Goal: Find specific page/section: Find specific page/section

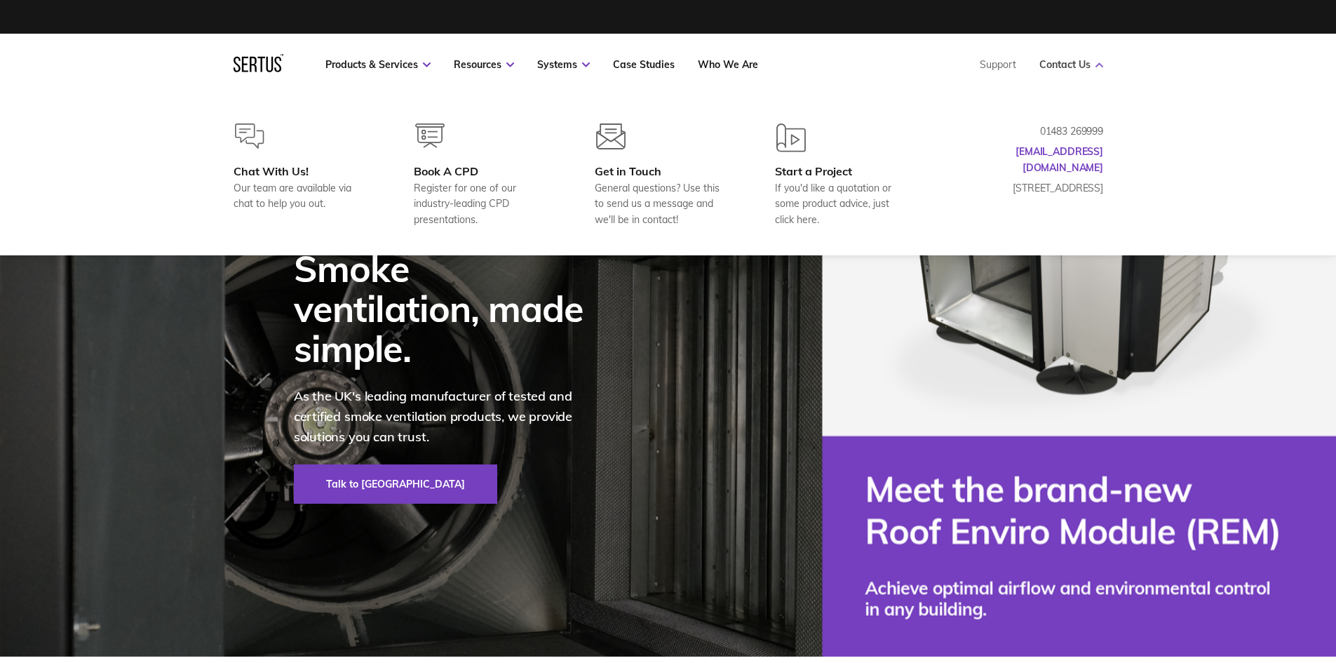
click at [1064, 65] on link "Contact Us" at bounding box center [1071, 64] width 64 height 13
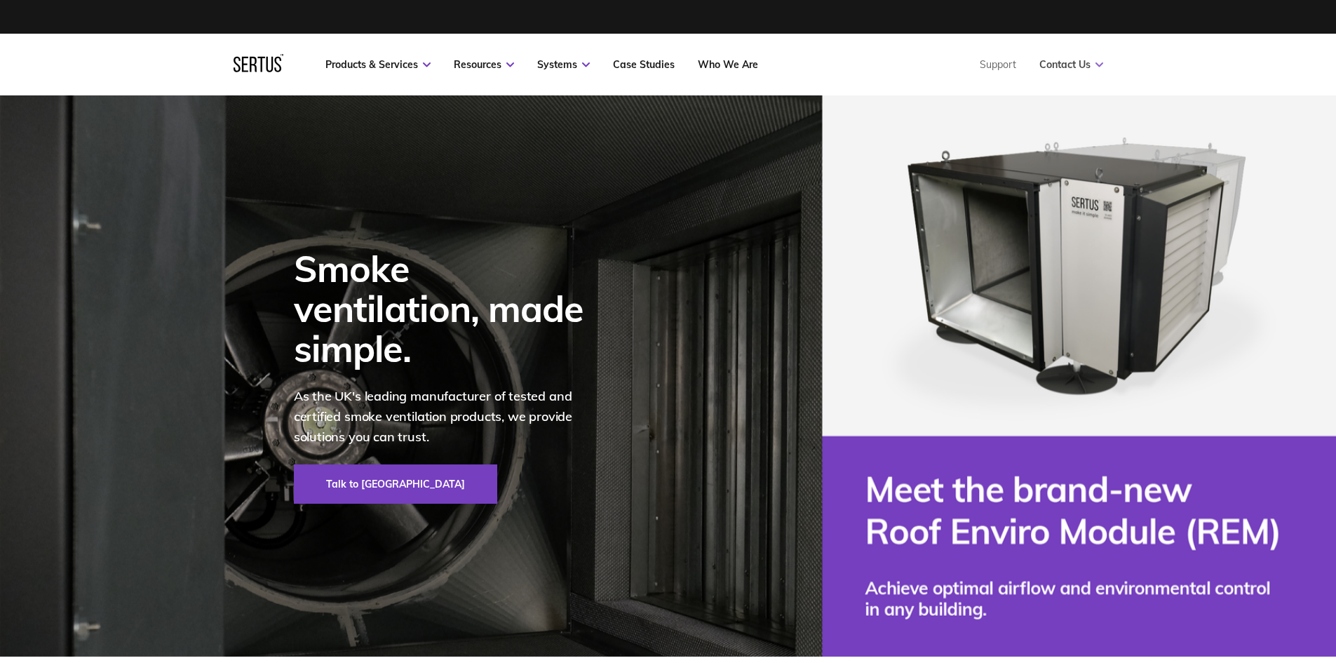
click at [1064, 65] on link "Contact Us" at bounding box center [1071, 64] width 64 height 13
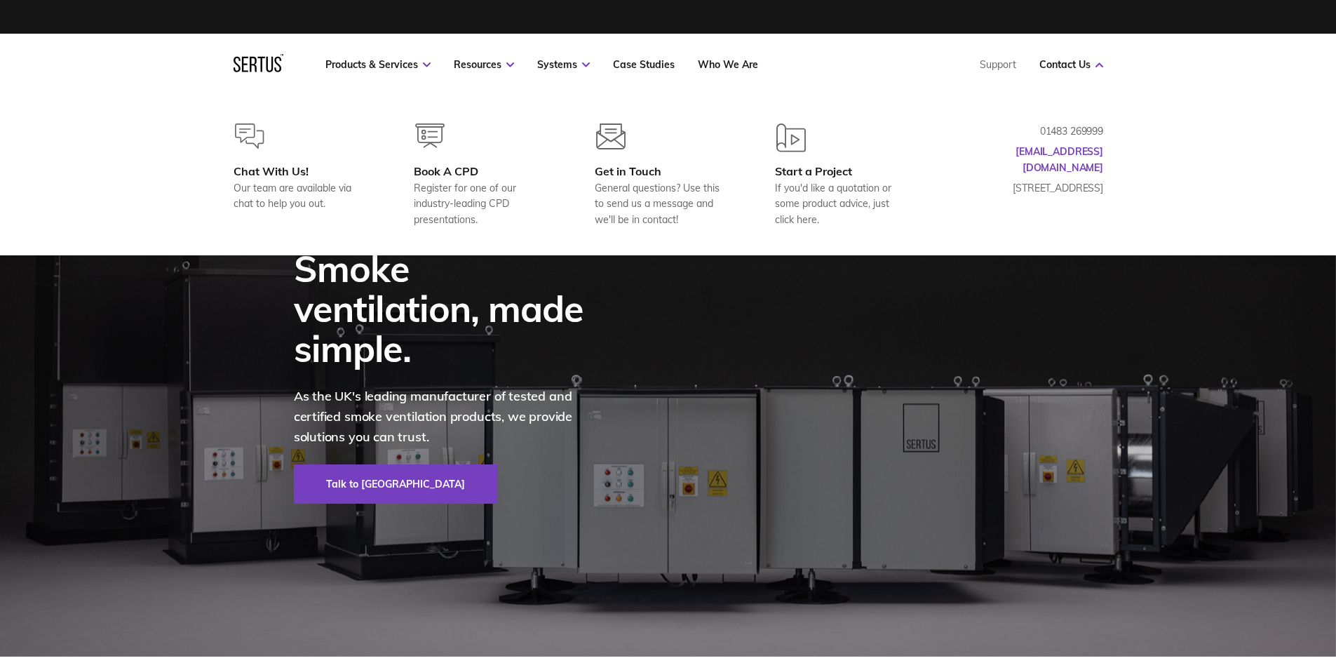
drag, startPoint x: 1107, startPoint y: 195, endPoint x: 979, endPoint y: 171, distance: 129.8
click at [979, 171] on div "Chat With Us! Our team are available via chat to help you out. Book A CPD Regis…" at bounding box center [668, 175] width 926 height 104
drag, startPoint x: 1121, startPoint y: 180, endPoint x: 1090, endPoint y: 181, distance: 31.6
click at [1114, 183] on div "Chat With Us! Our team are available via chat to help you out. Book A CPD Regis…" at bounding box center [668, 175] width 926 height 104
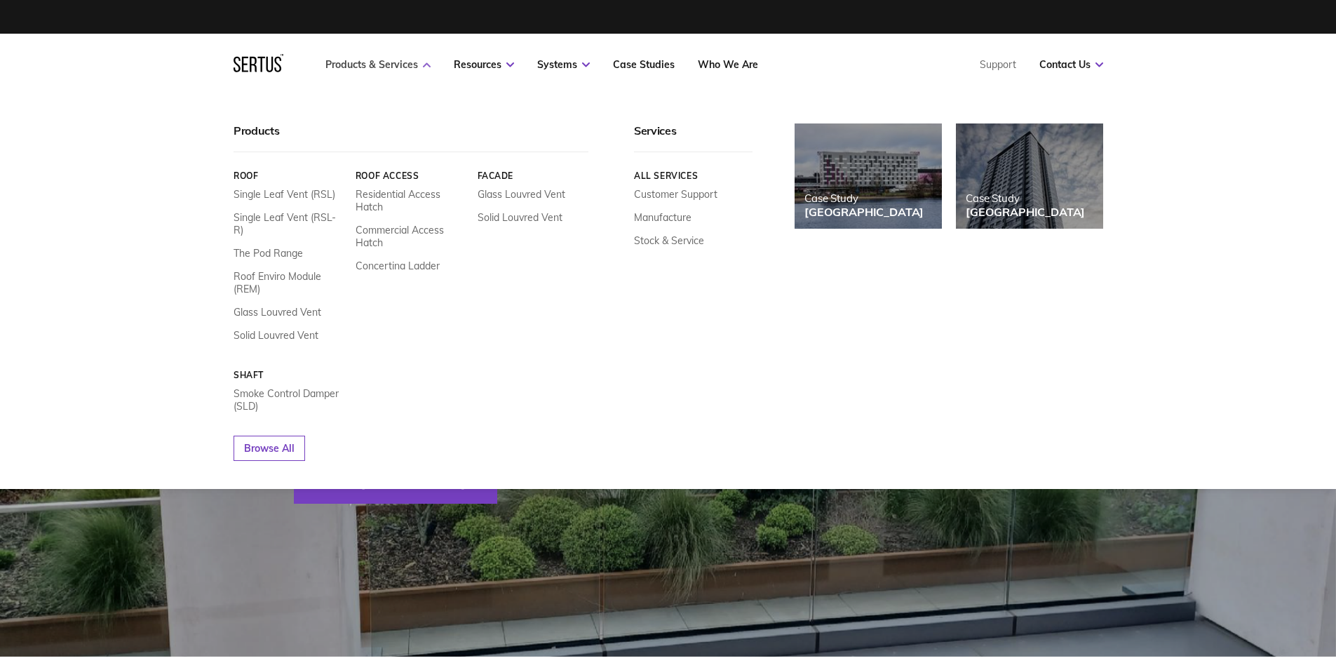
click at [423, 64] on icon at bounding box center [427, 64] width 8 height 5
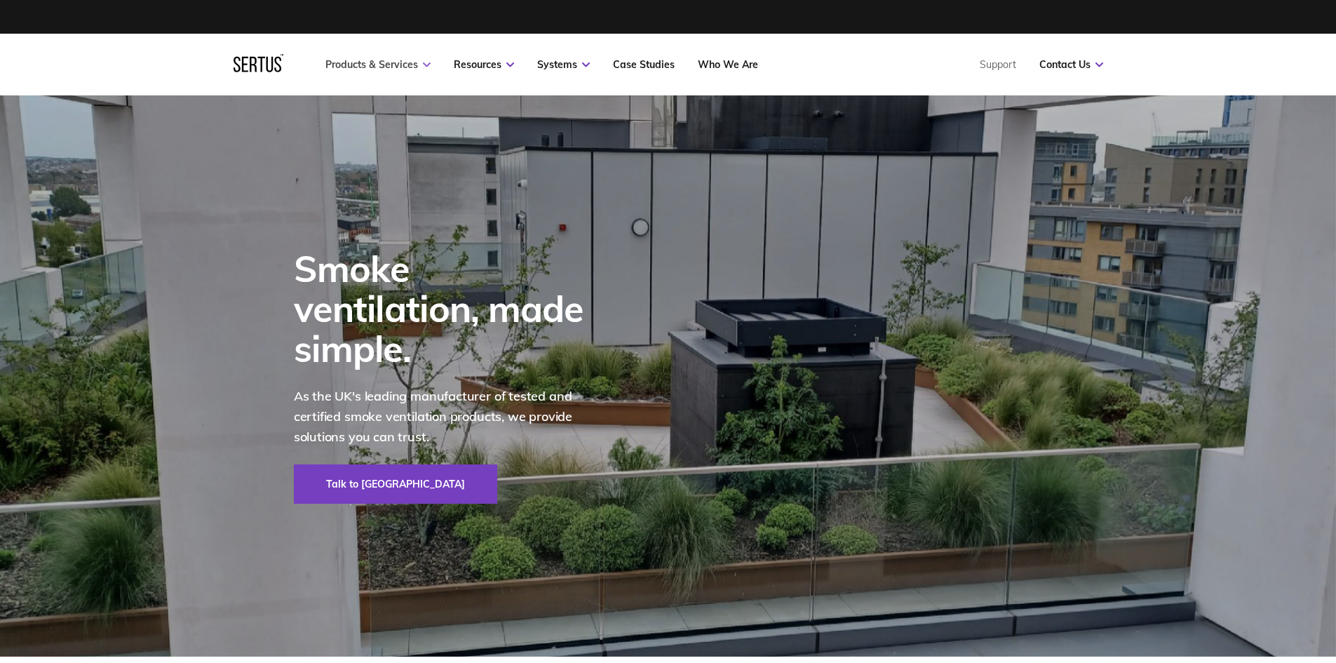
click at [423, 64] on icon at bounding box center [427, 64] width 8 height 5
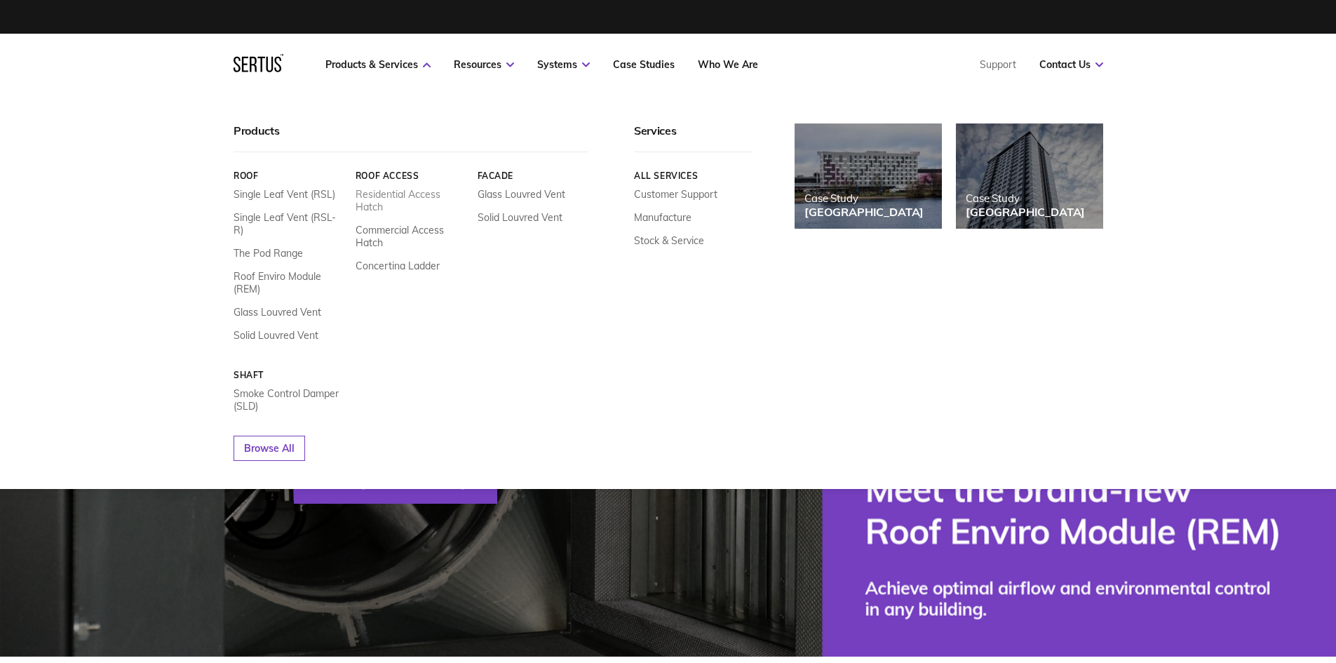
click at [390, 197] on link "Residential Access Hatch" at bounding box center [410, 200] width 111 height 25
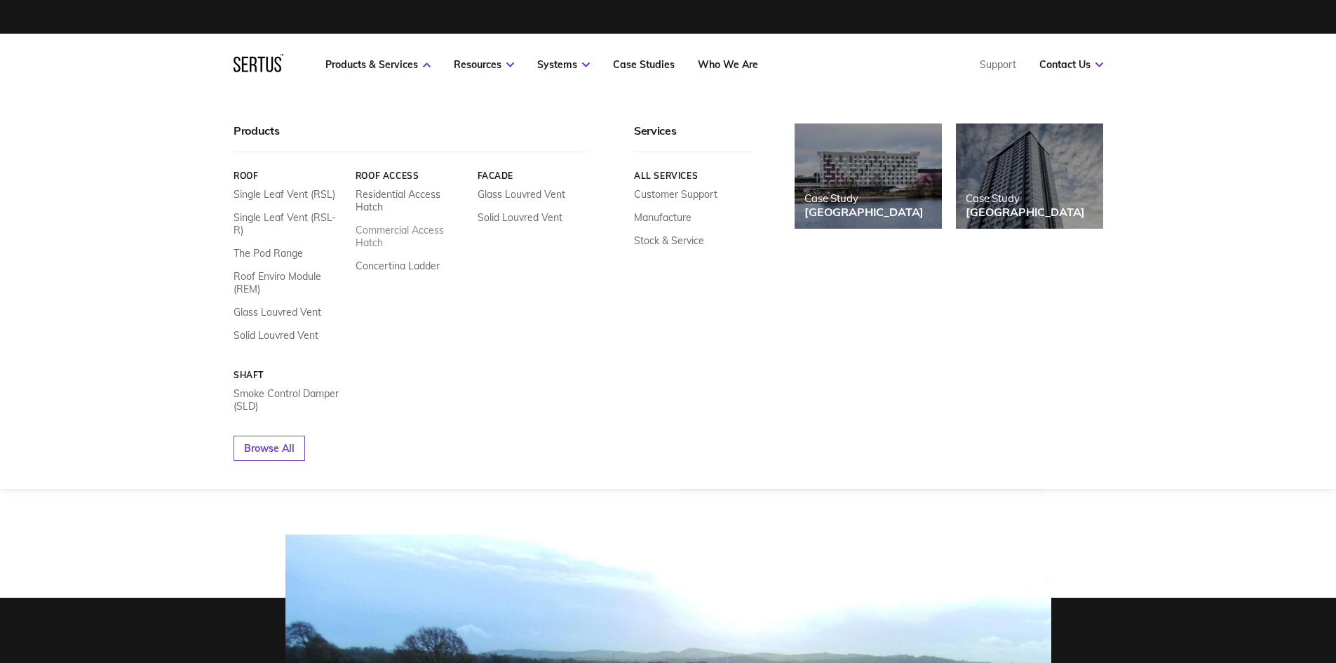
click at [376, 232] on link "Commercial Access Hatch" at bounding box center [410, 236] width 111 height 25
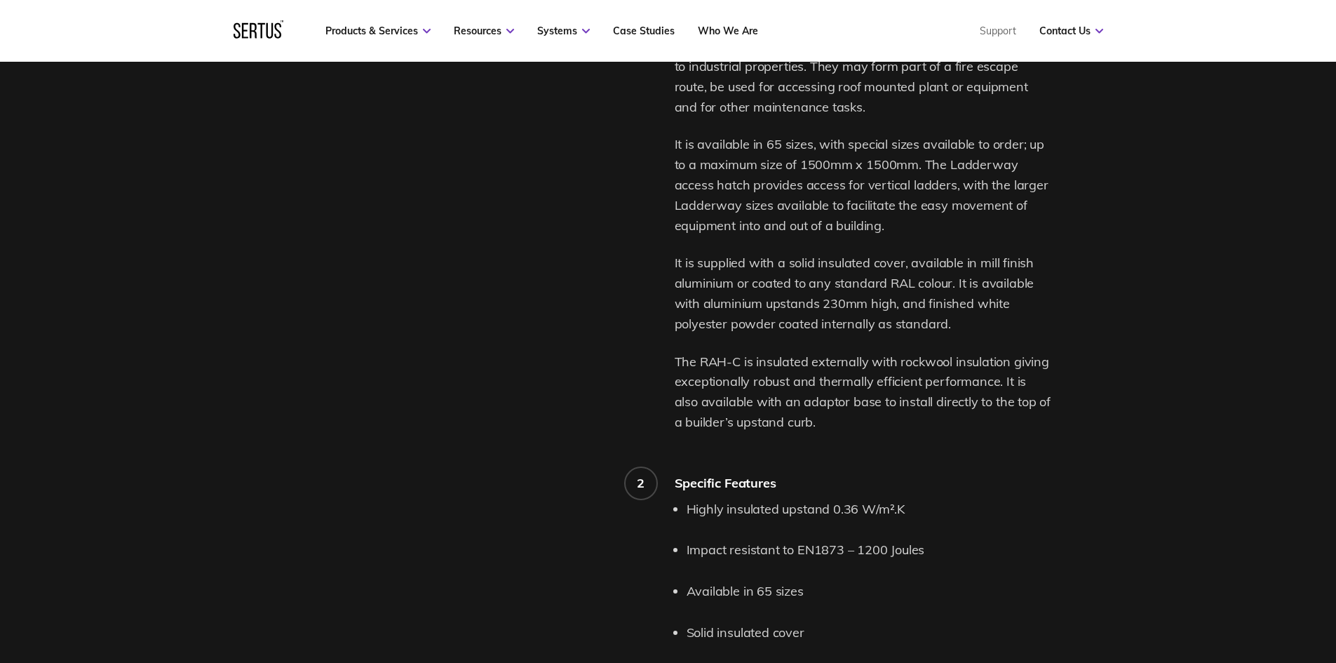
scroll to position [1122, 0]
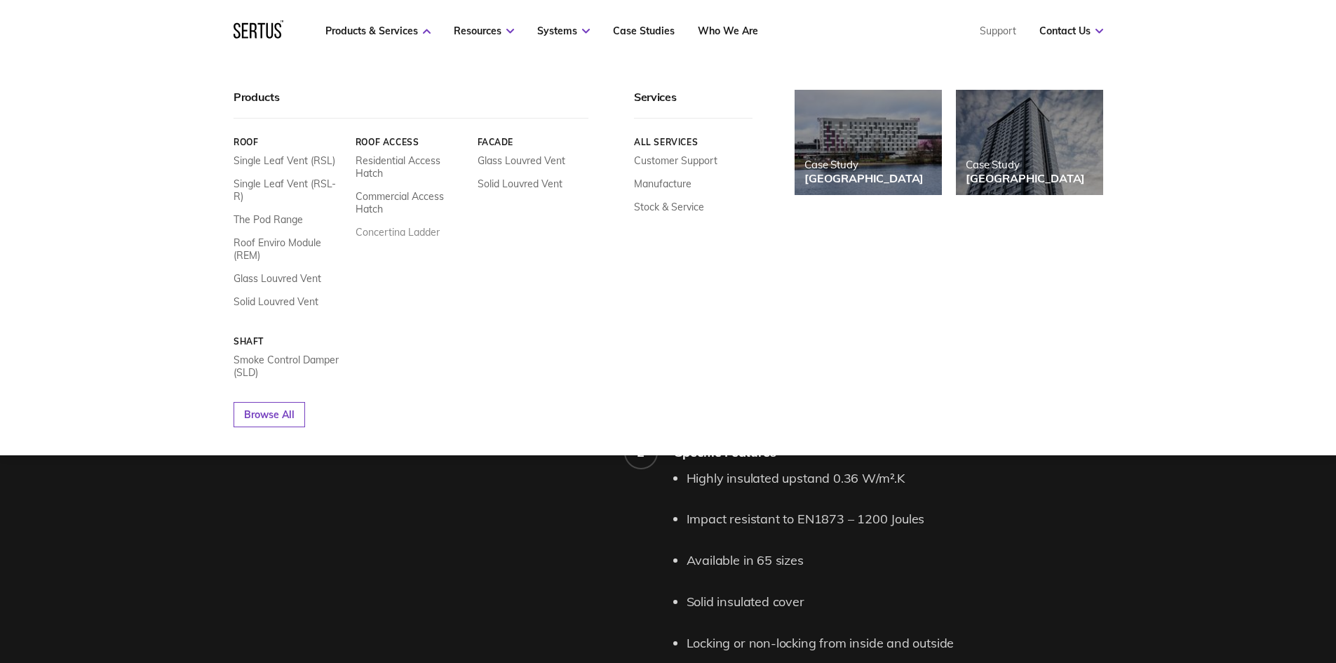
click at [398, 230] on link "Concertina Ladder" at bounding box center [397, 232] width 84 height 13
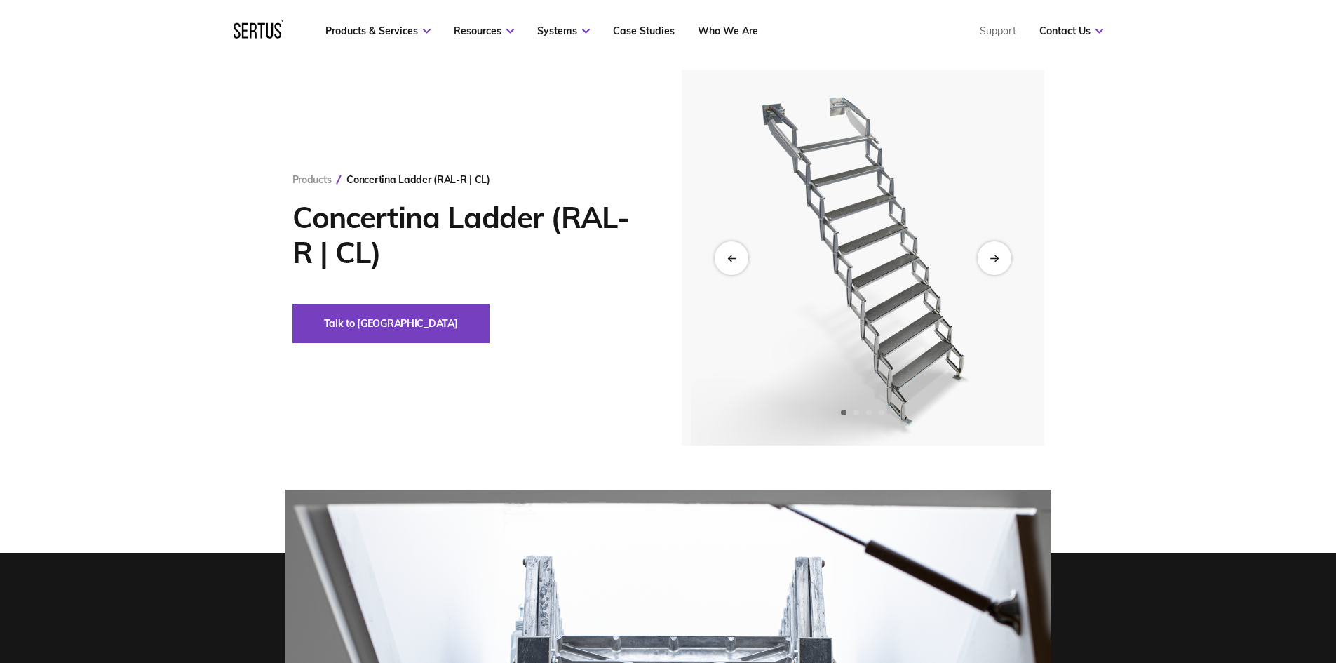
scroll to position [70, 0]
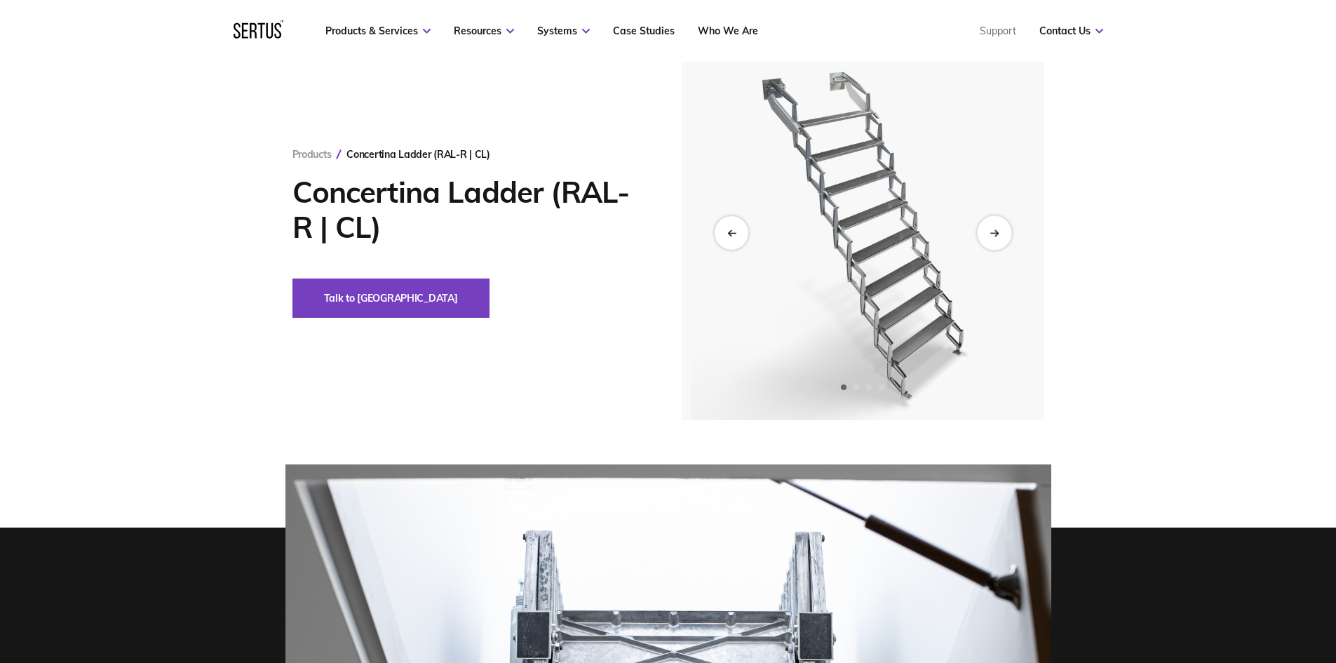
click at [989, 237] on div "Next slide" at bounding box center [994, 232] width 34 height 34
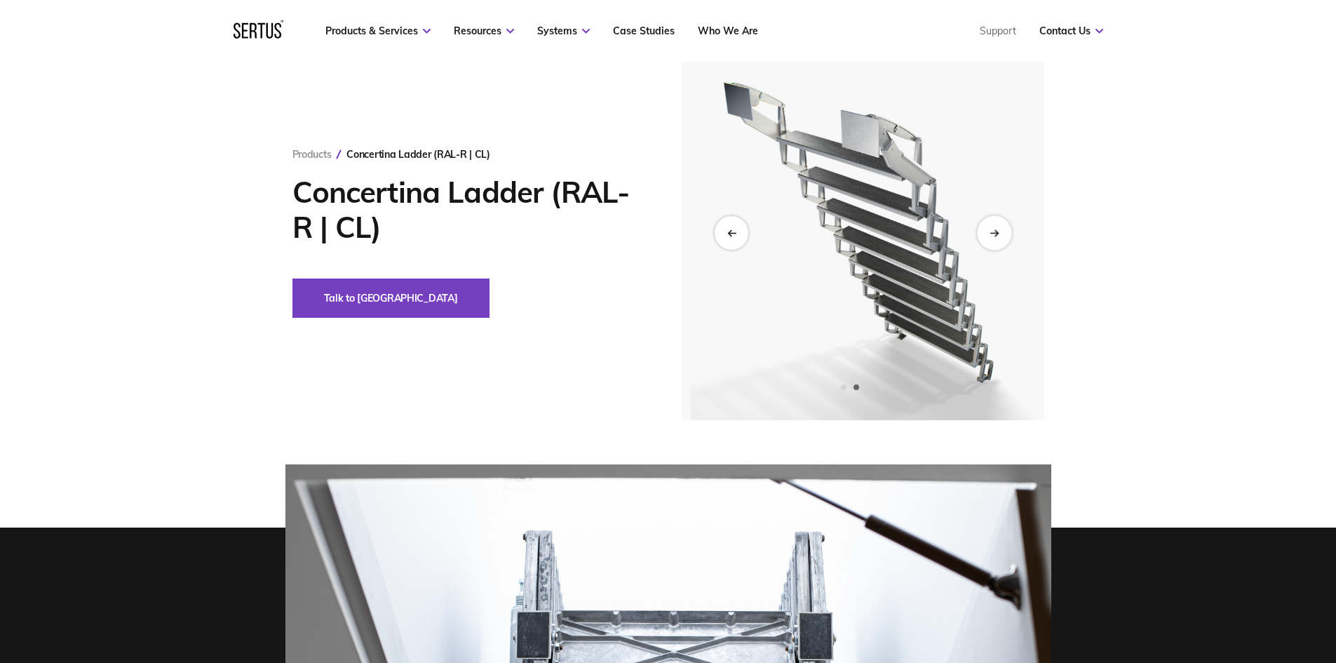
click at [992, 238] on div "Next slide" at bounding box center [994, 232] width 34 height 34
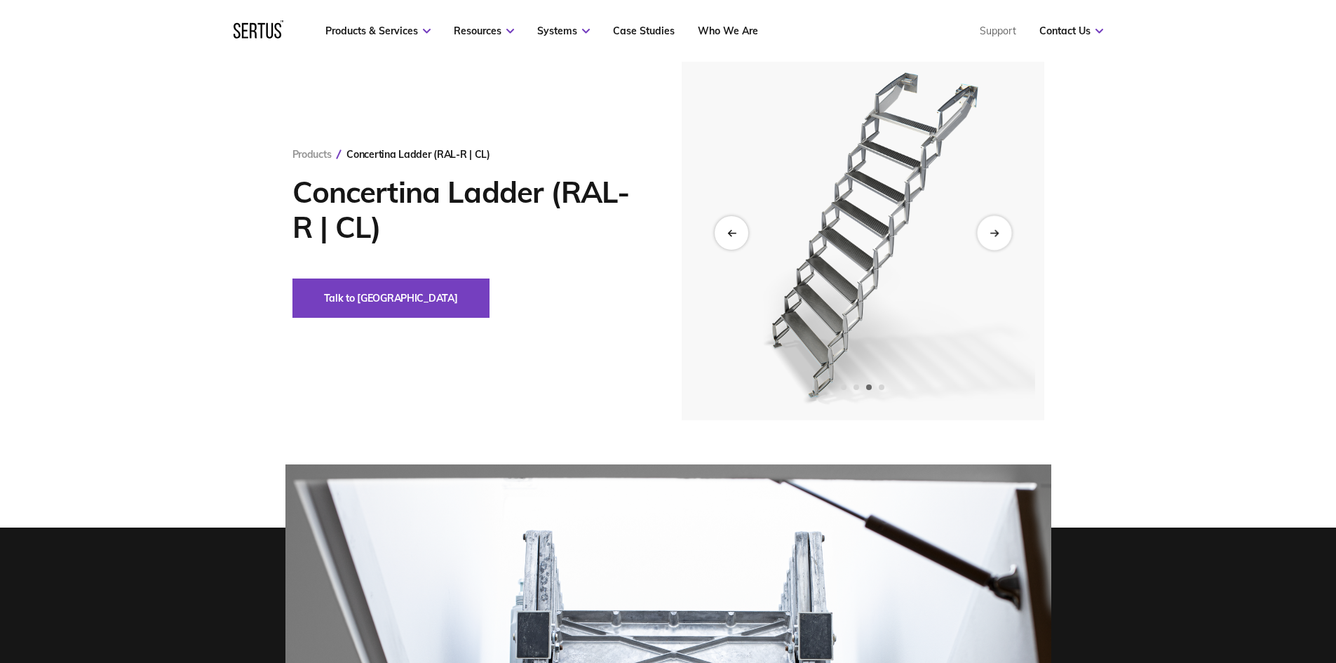
click at [992, 238] on div "Next slide" at bounding box center [994, 232] width 34 height 34
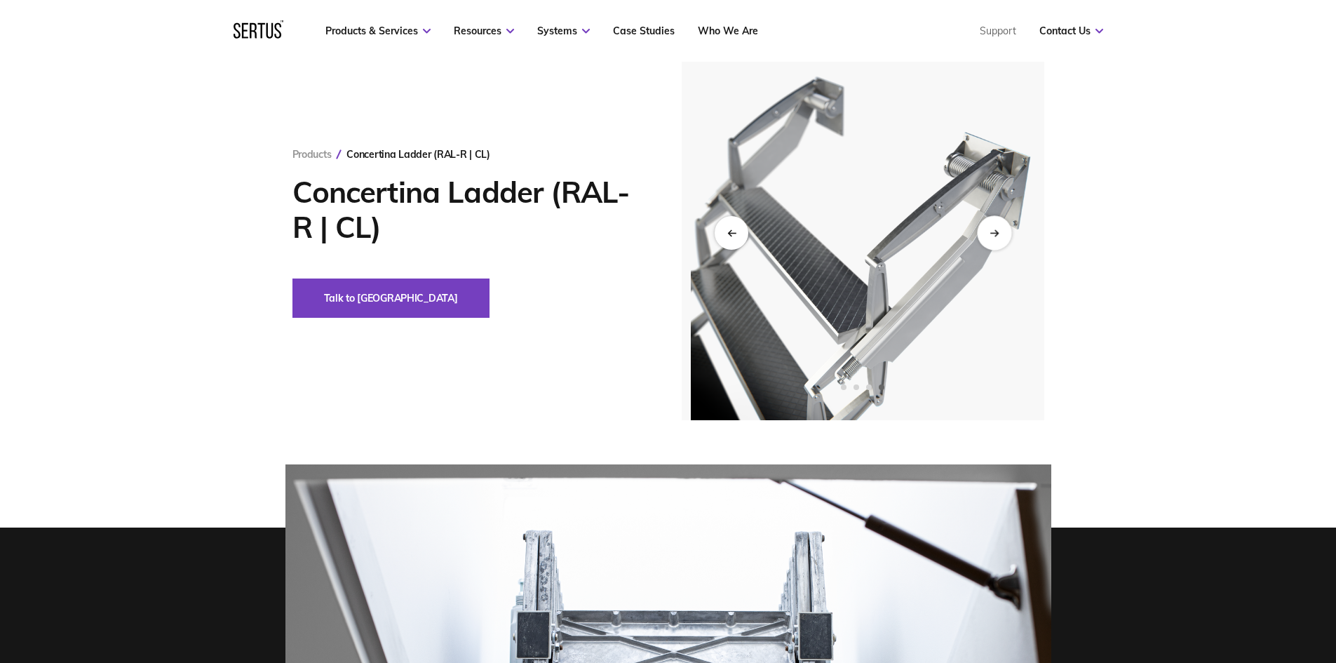
click at [992, 238] on div "Next slide" at bounding box center [994, 232] width 34 height 34
click at [996, 243] on div "Next slide" at bounding box center [994, 232] width 34 height 34
click at [997, 239] on div "Next slide" at bounding box center [994, 232] width 34 height 34
click at [728, 235] on icon "Previous slide" at bounding box center [730, 233] width 9 height 8
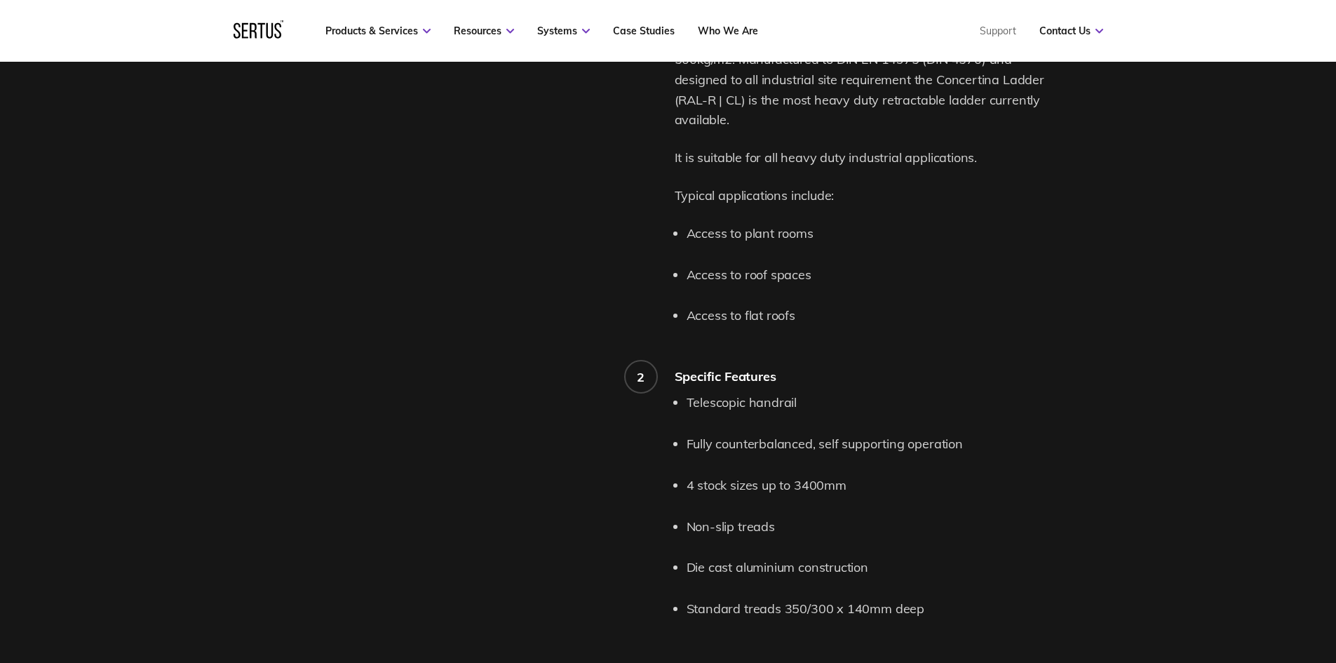
scroll to position [1262, 0]
